Goal: Information Seeking & Learning: Learn about a topic

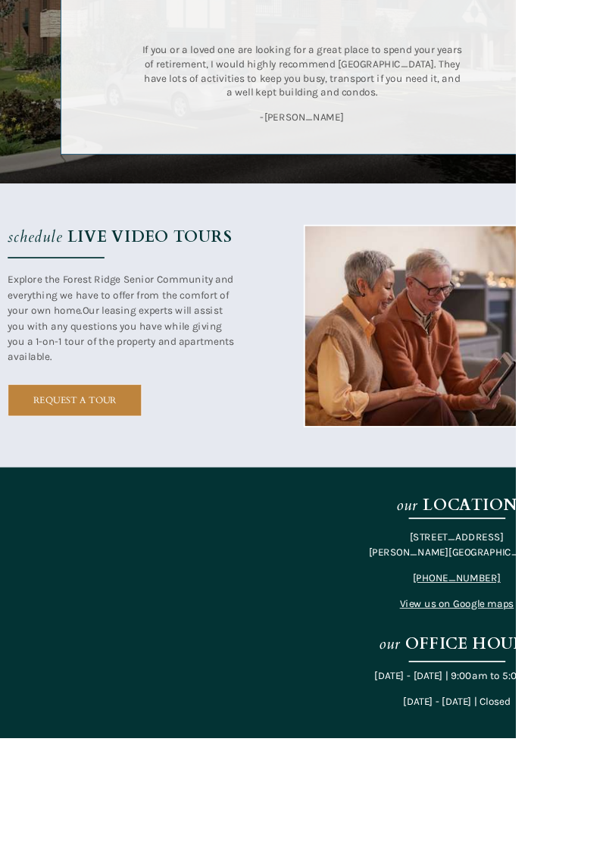
scroll to position [2507, 0]
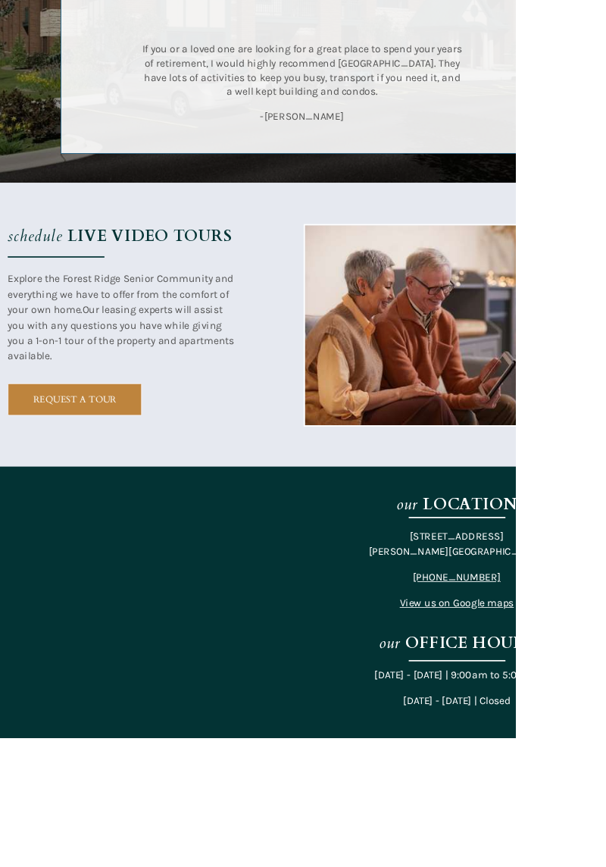
click at [559, 602] on strong "LOCATION" at bounding box center [552, 592] width 111 height 25
click at [446, 694] on div "11077 West Forest Home Avenue Hales Corners, WI 53130 (414) 867-3728 View us on…" at bounding box center [537, 669] width 227 height 97
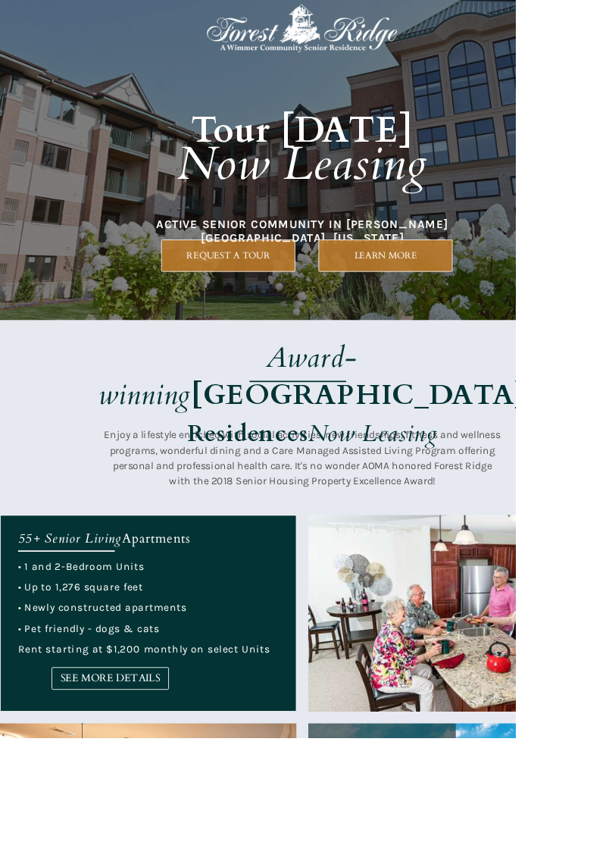
scroll to position [0, 0]
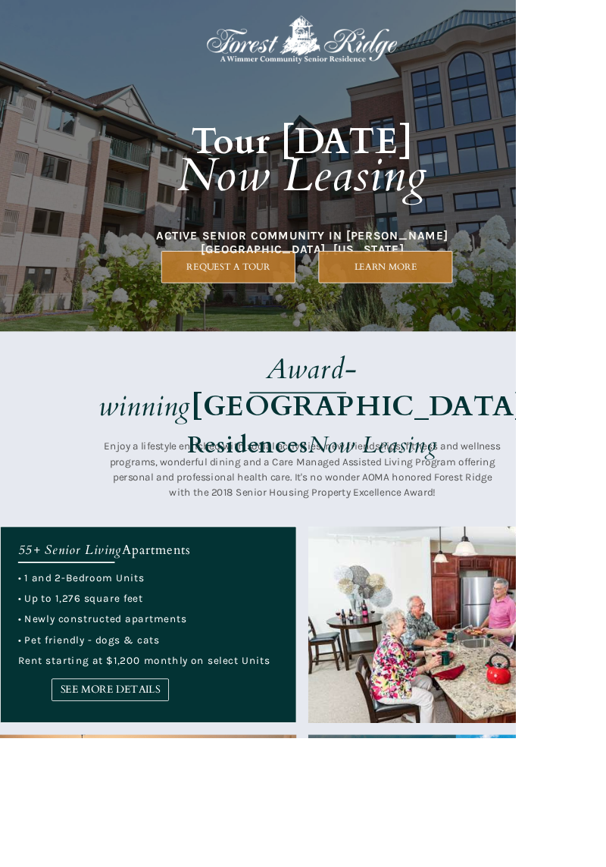
click at [471, 311] on span "LEARN MORE" at bounding box center [453, 313] width 156 height 13
